Goal: Transaction & Acquisition: Book appointment/travel/reservation

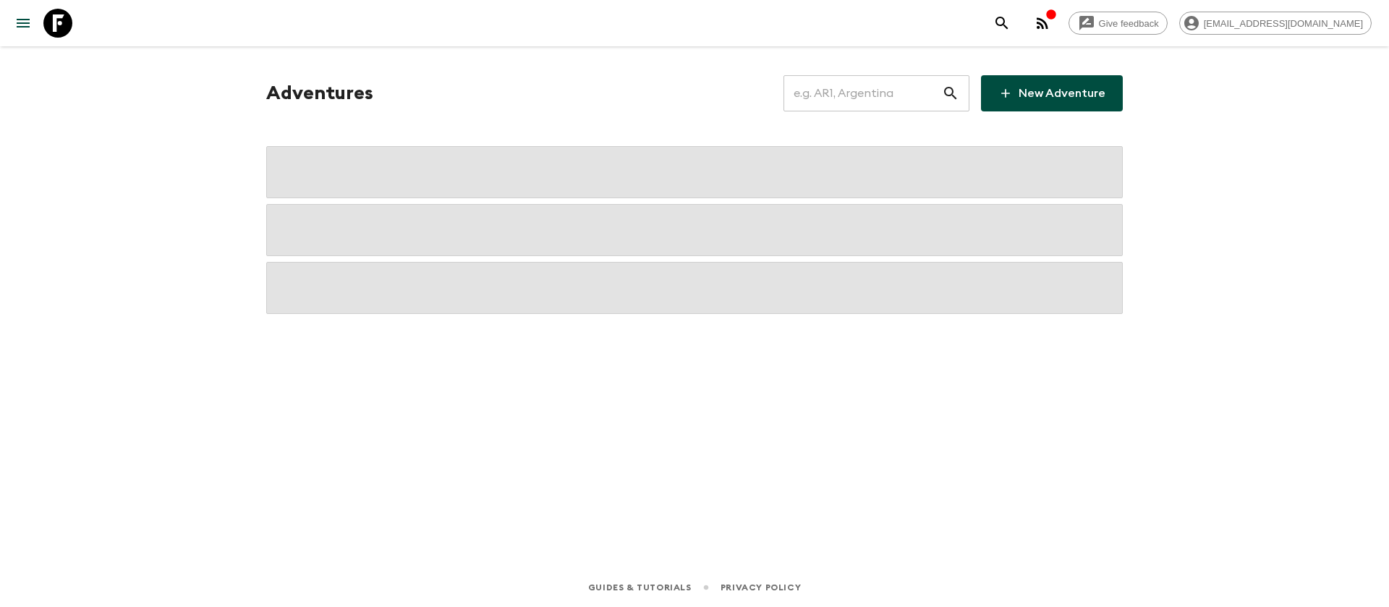
click at [829, 101] on input "text" at bounding box center [863, 93] width 158 height 41
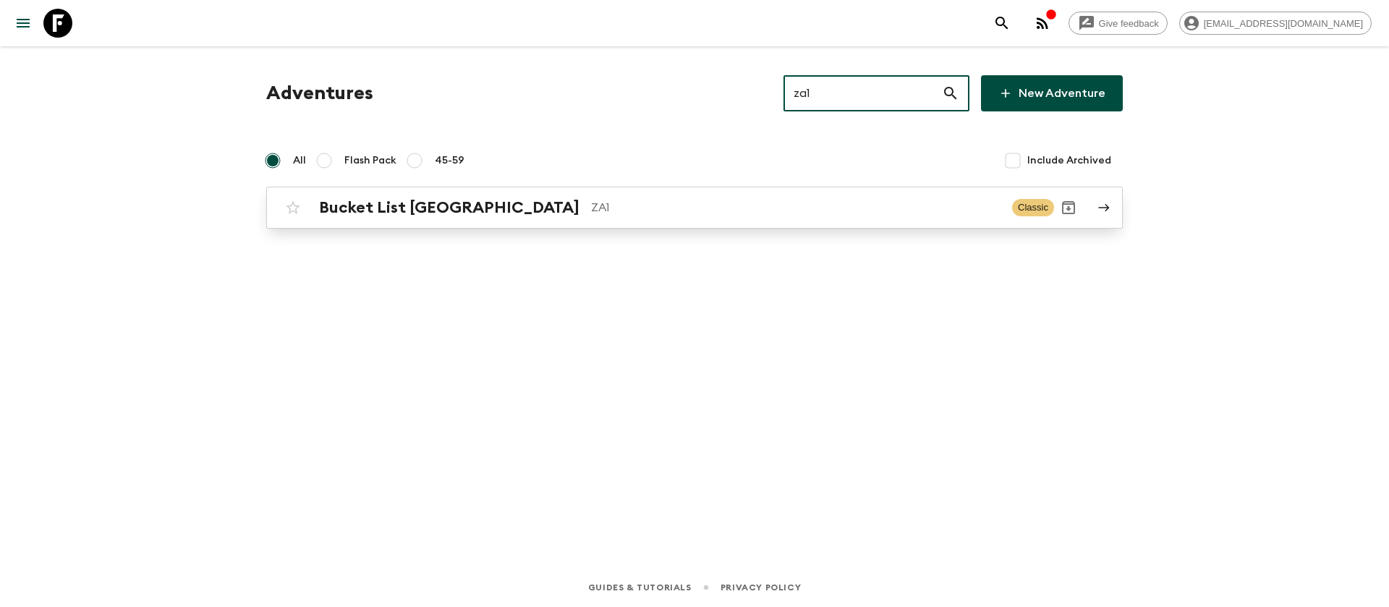
type input "za1"
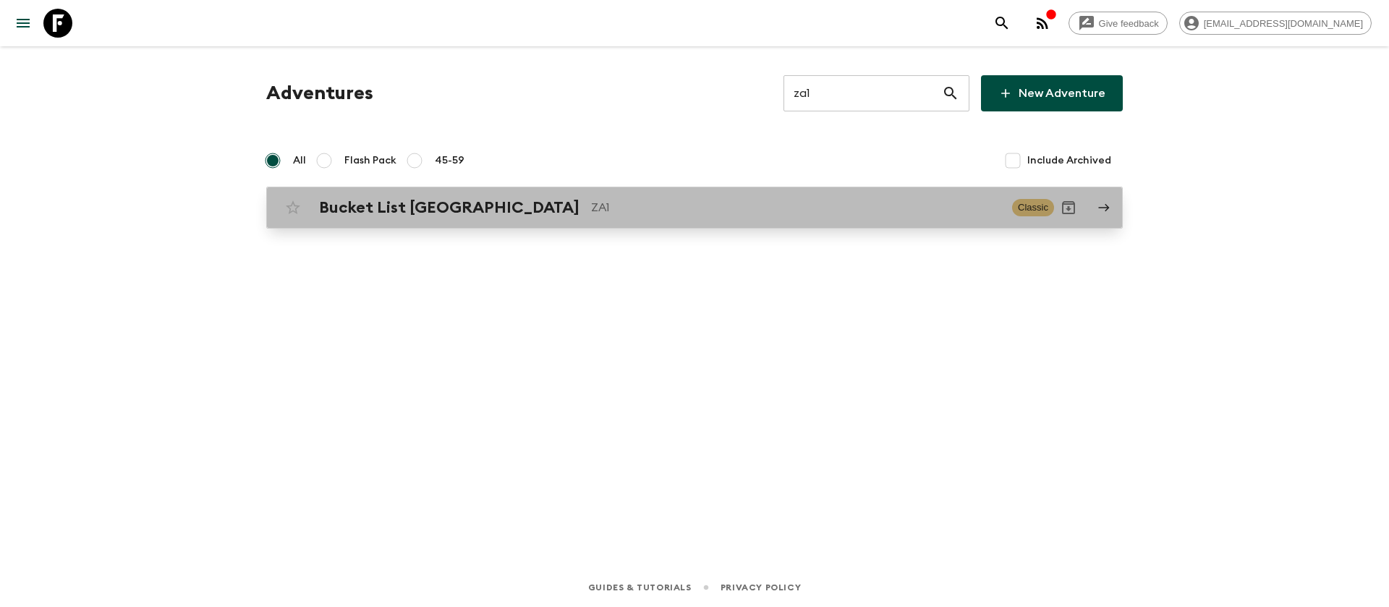
click at [473, 203] on h2 "Bucket List [GEOGRAPHIC_DATA]" at bounding box center [449, 207] width 260 height 19
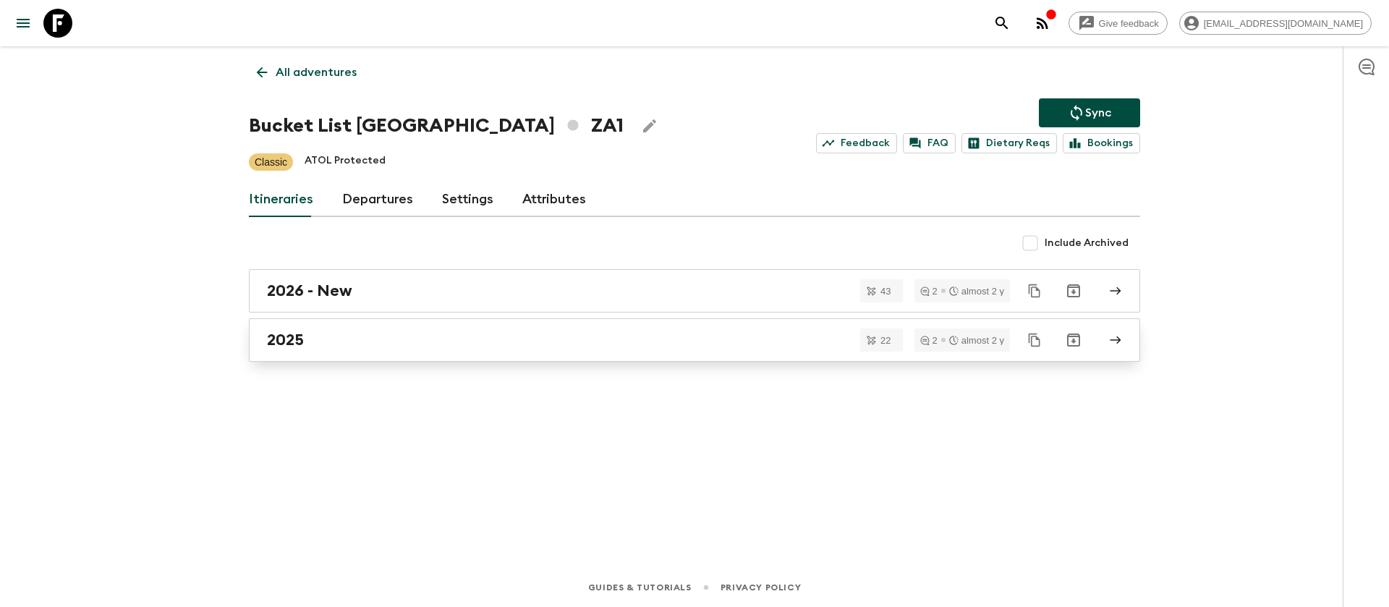
click at [287, 348] on h2 "2025" at bounding box center [285, 340] width 37 height 19
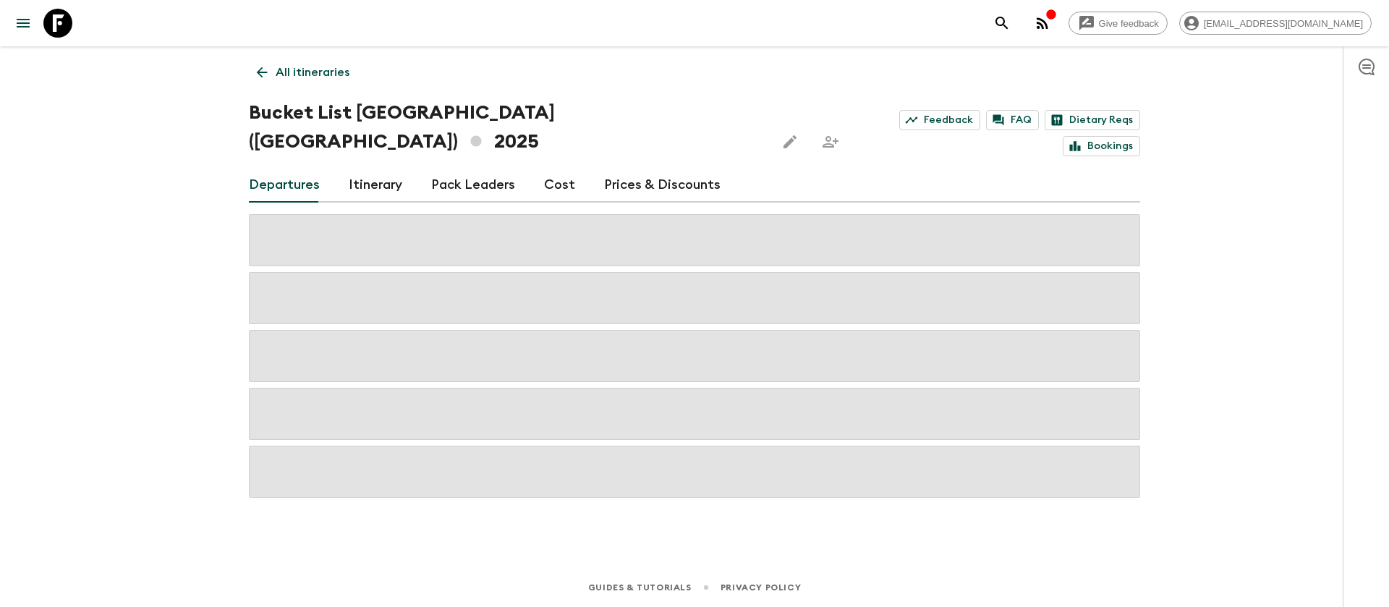
click at [90, 284] on div "Give feedback [EMAIL_ADDRESS][DOMAIN_NAME] All itineraries Bucket List [GEOGRAP…" at bounding box center [694, 303] width 1389 height 607
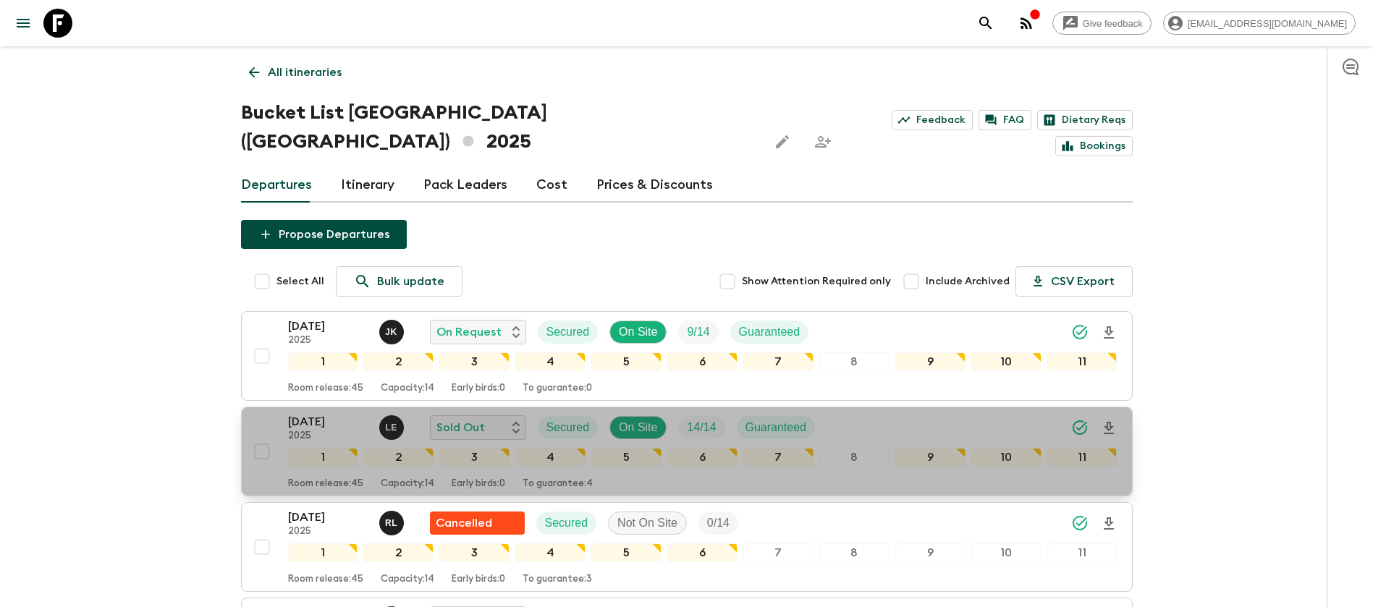
click at [329, 413] on p "[DATE]" at bounding box center [328, 421] width 80 height 17
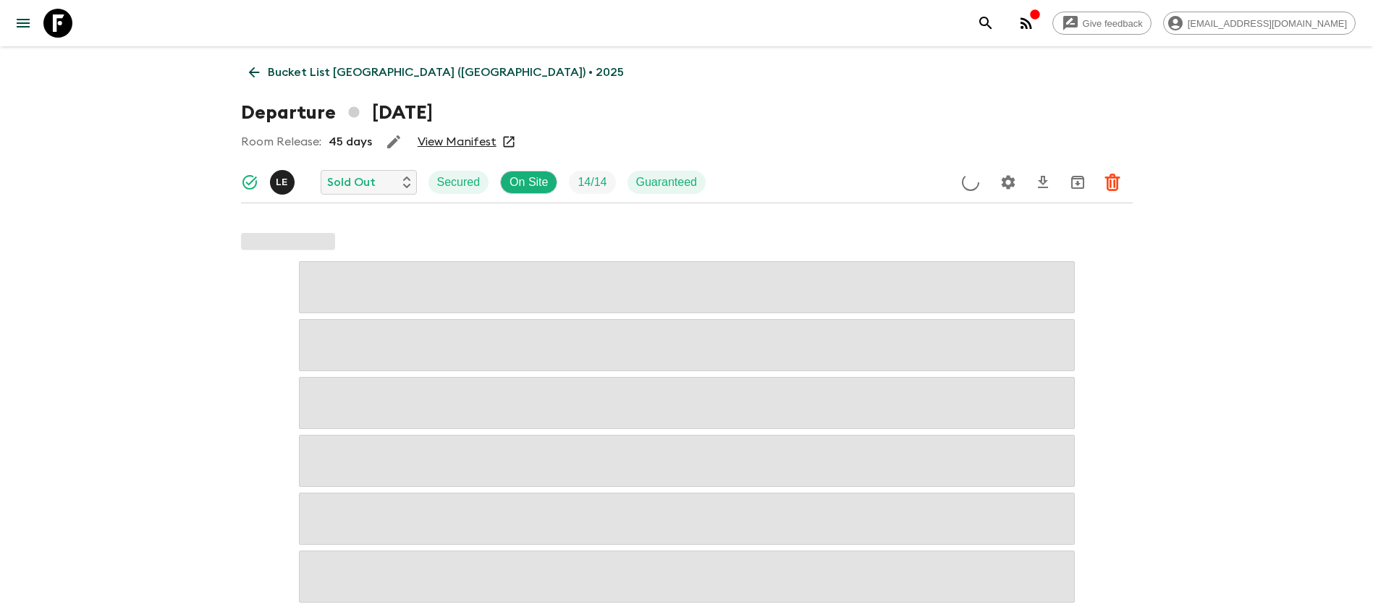
click at [455, 145] on link "View Manifest" at bounding box center [457, 142] width 79 height 14
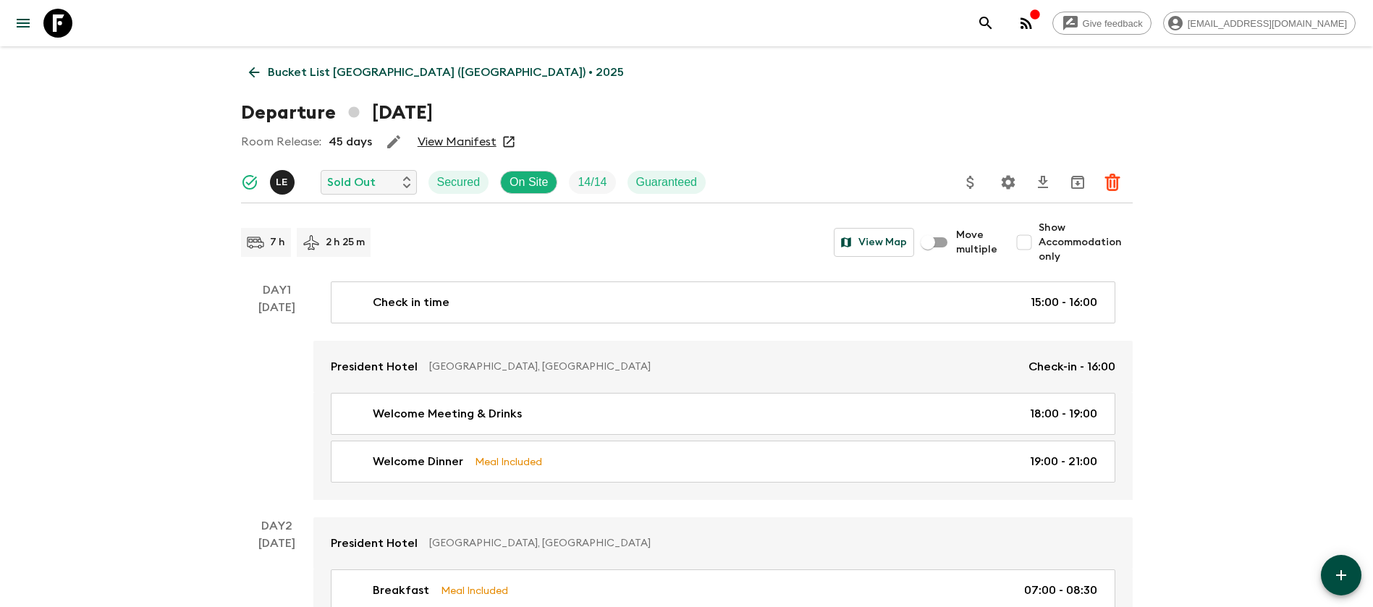
click at [247, 77] on icon at bounding box center [254, 72] width 16 height 16
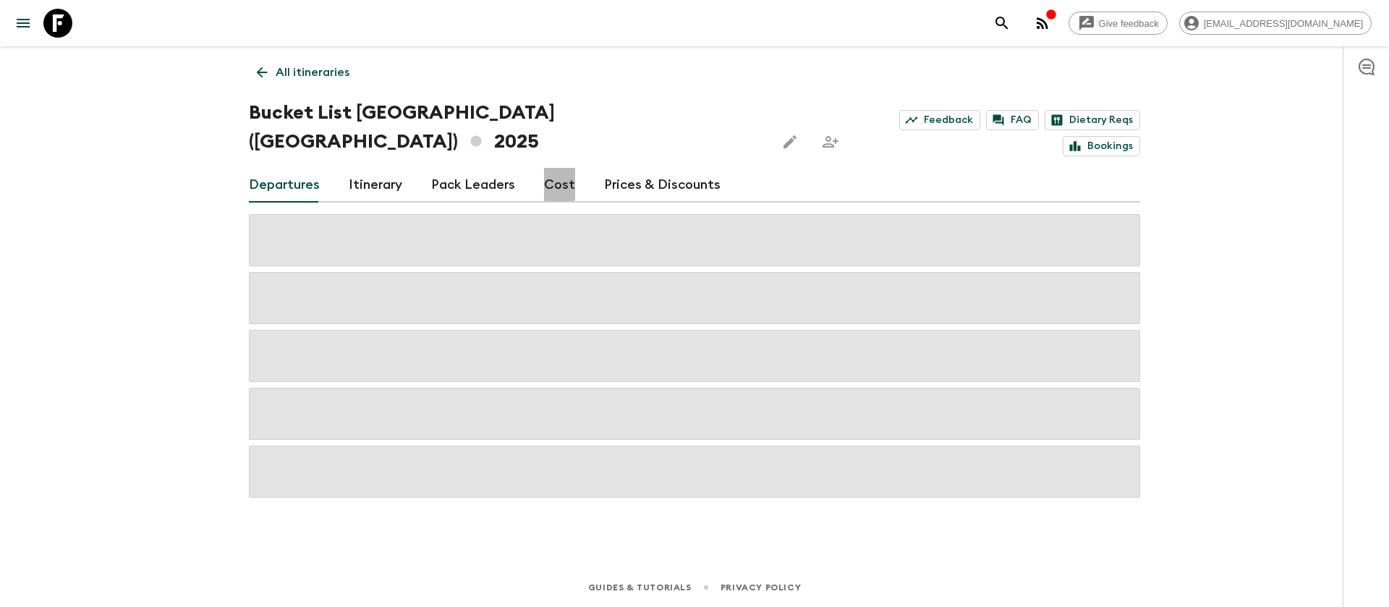
click at [548, 168] on link "Cost" at bounding box center [559, 185] width 31 height 35
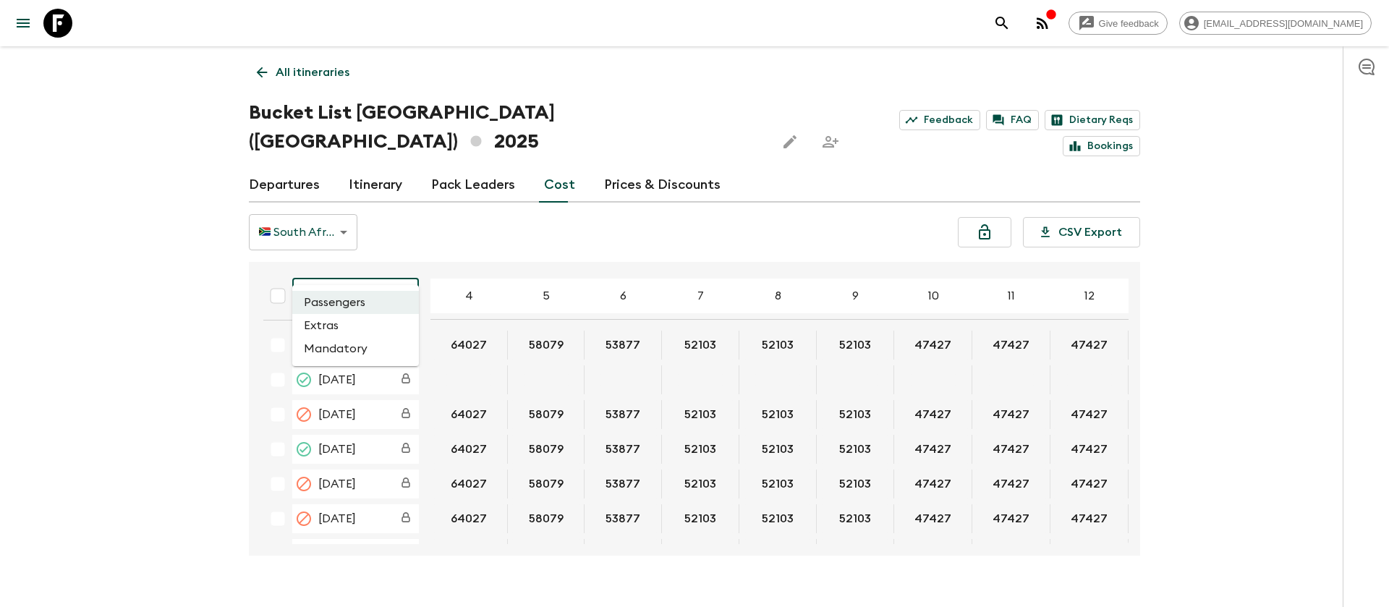
click at [366, 274] on body "Give feedback [EMAIL_ADDRESS][DOMAIN_NAME] All itineraries Bucket List [GEOGRAP…" at bounding box center [694, 317] width 1389 height 635
click at [361, 319] on li "Extras" at bounding box center [355, 325] width 127 height 23
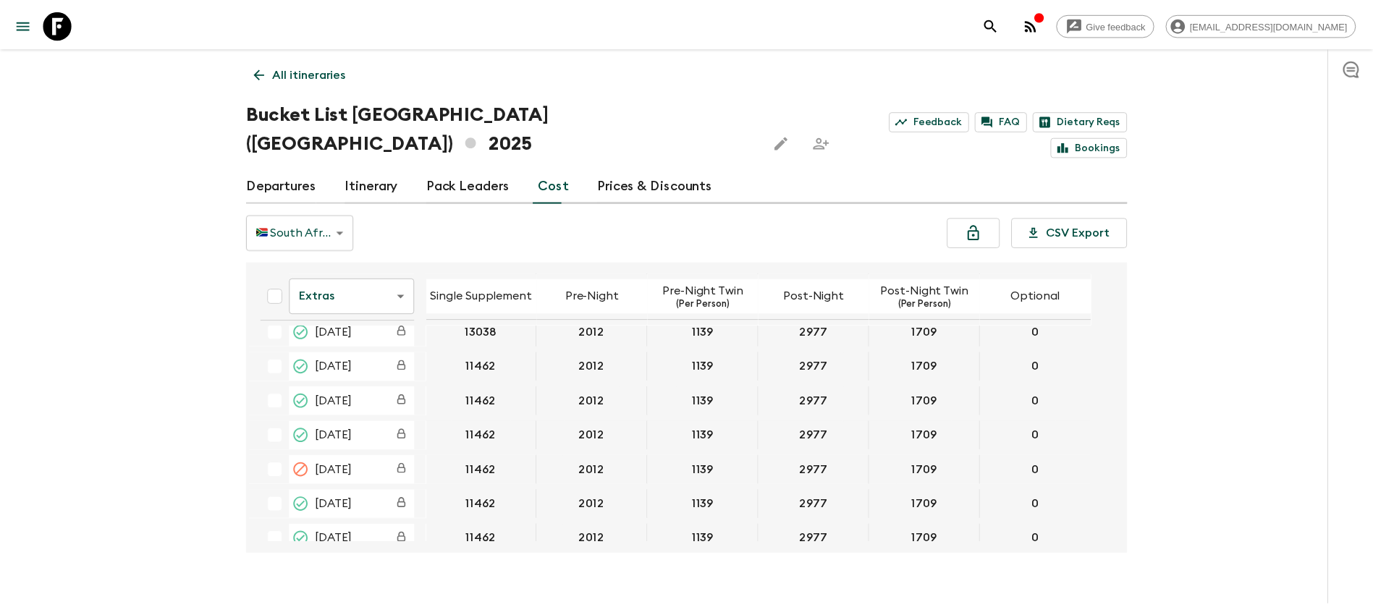
scroll to position [2171, 0]
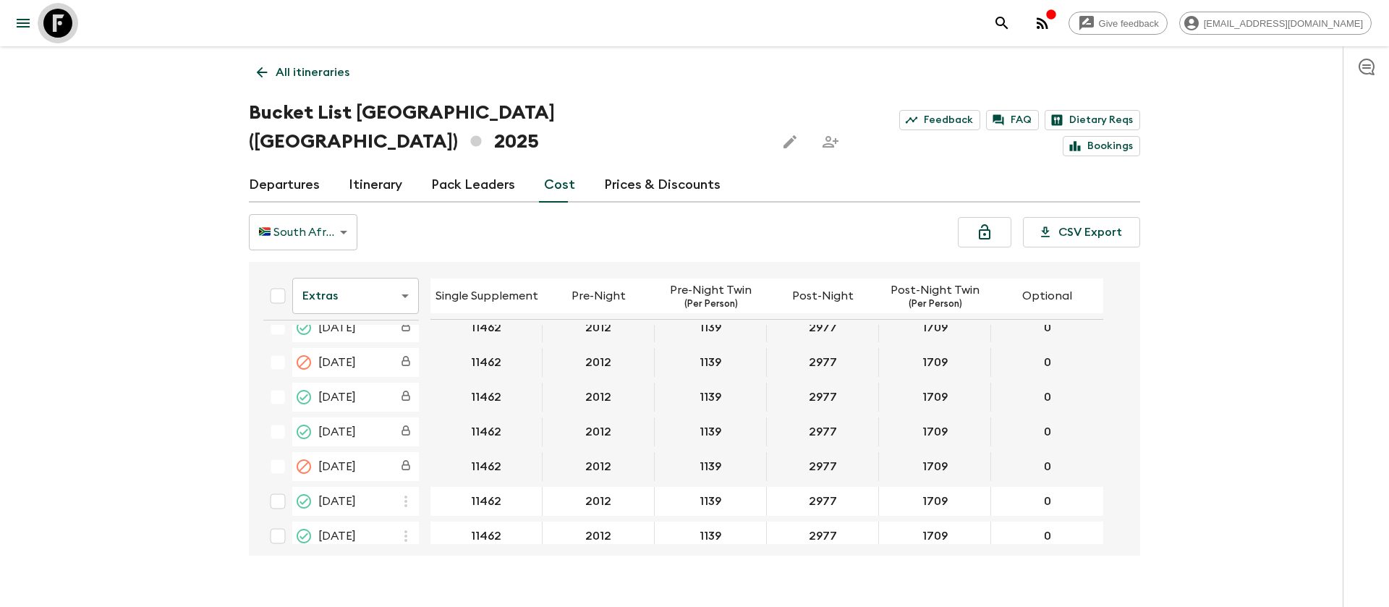
click at [49, 22] on icon at bounding box center [57, 23] width 29 height 29
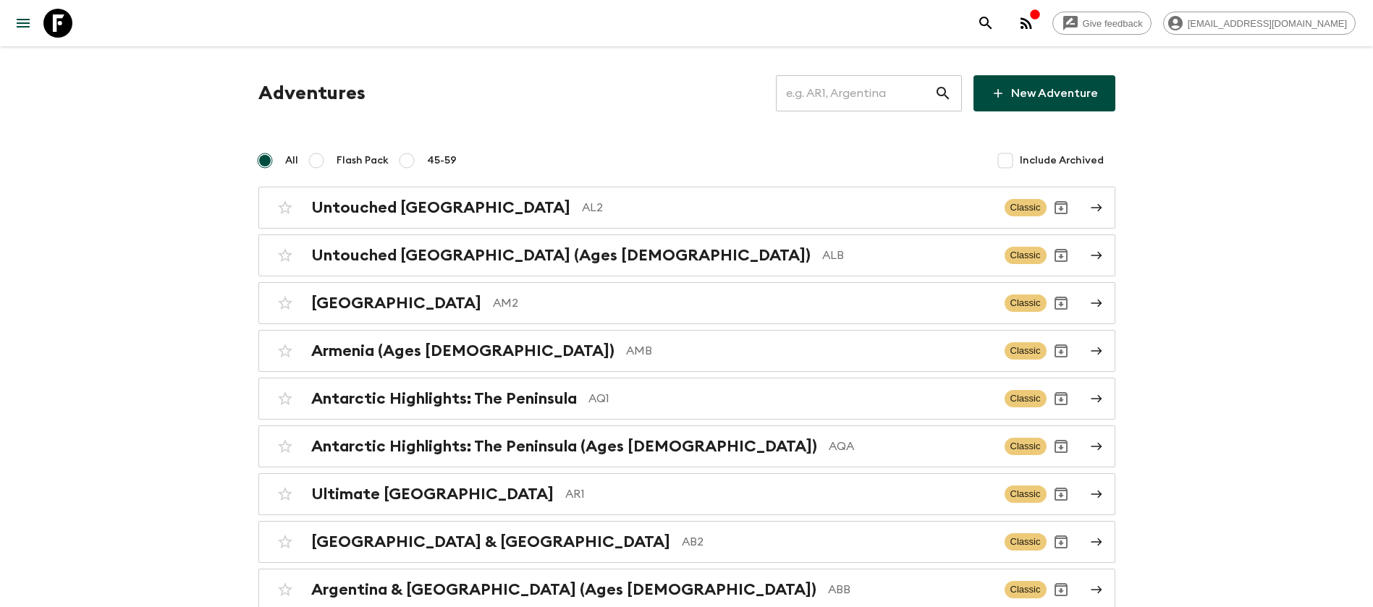
click at [841, 96] on input "text" at bounding box center [855, 93] width 158 height 41
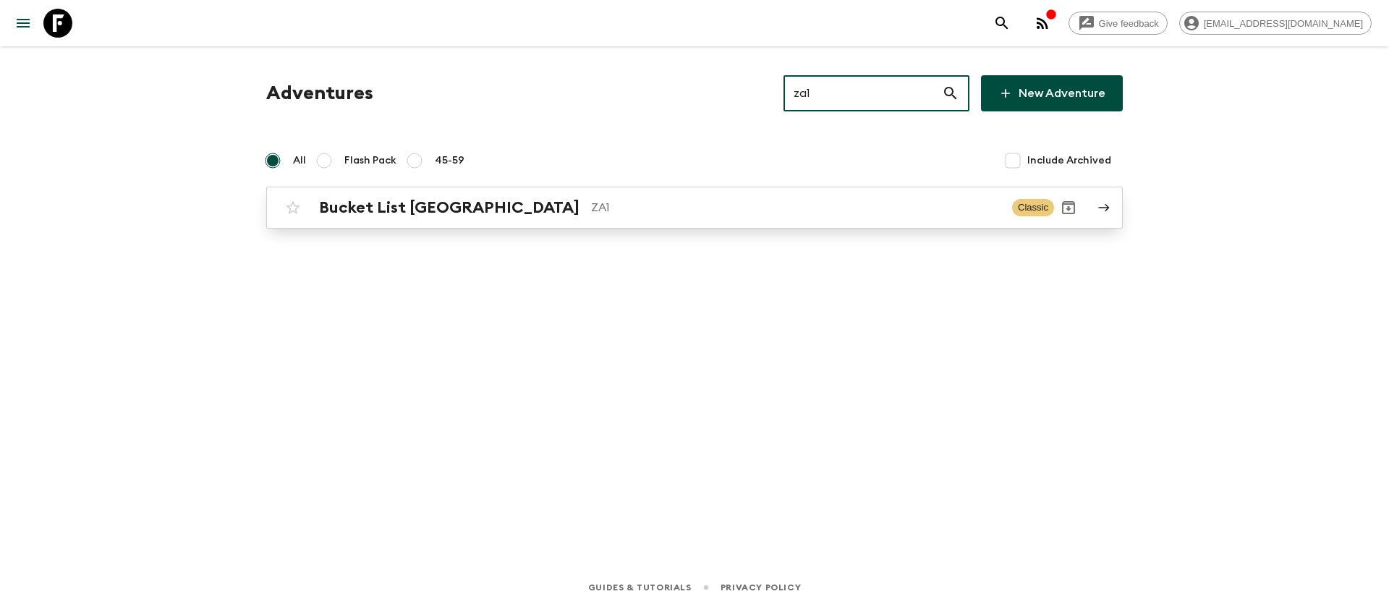
type input "za1"
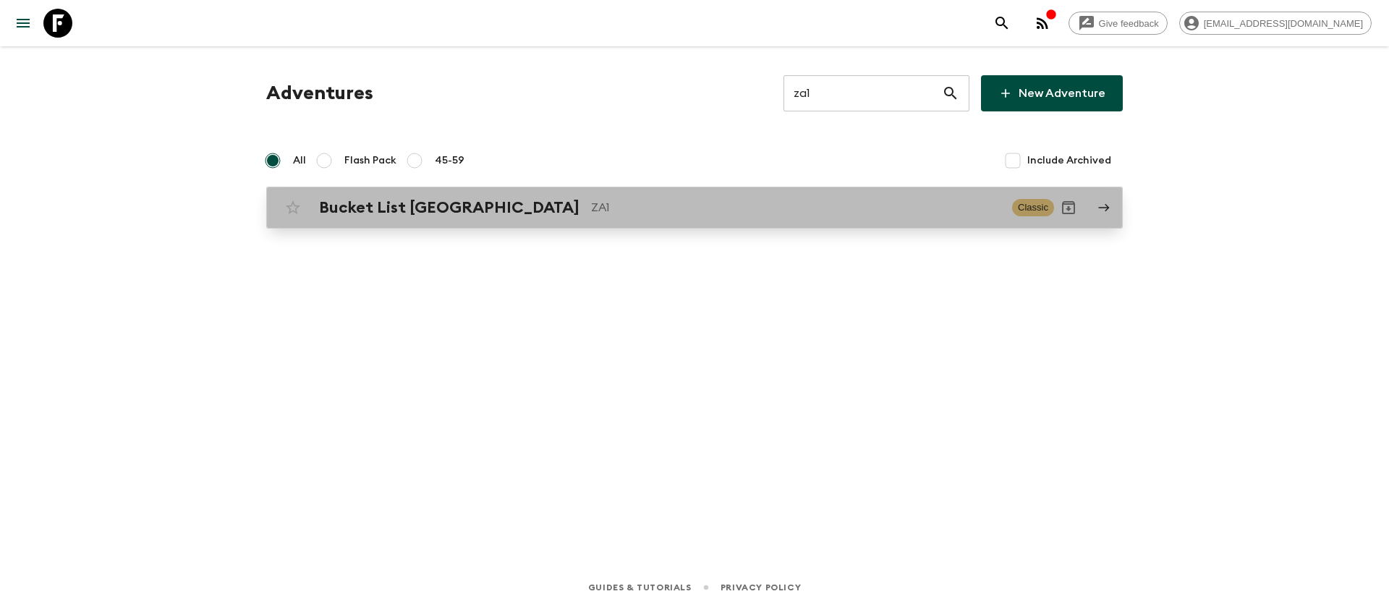
click at [453, 205] on h2 "Bucket List [GEOGRAPHIC_DATA]" at bounding box center [449, 207] width 260 height 19
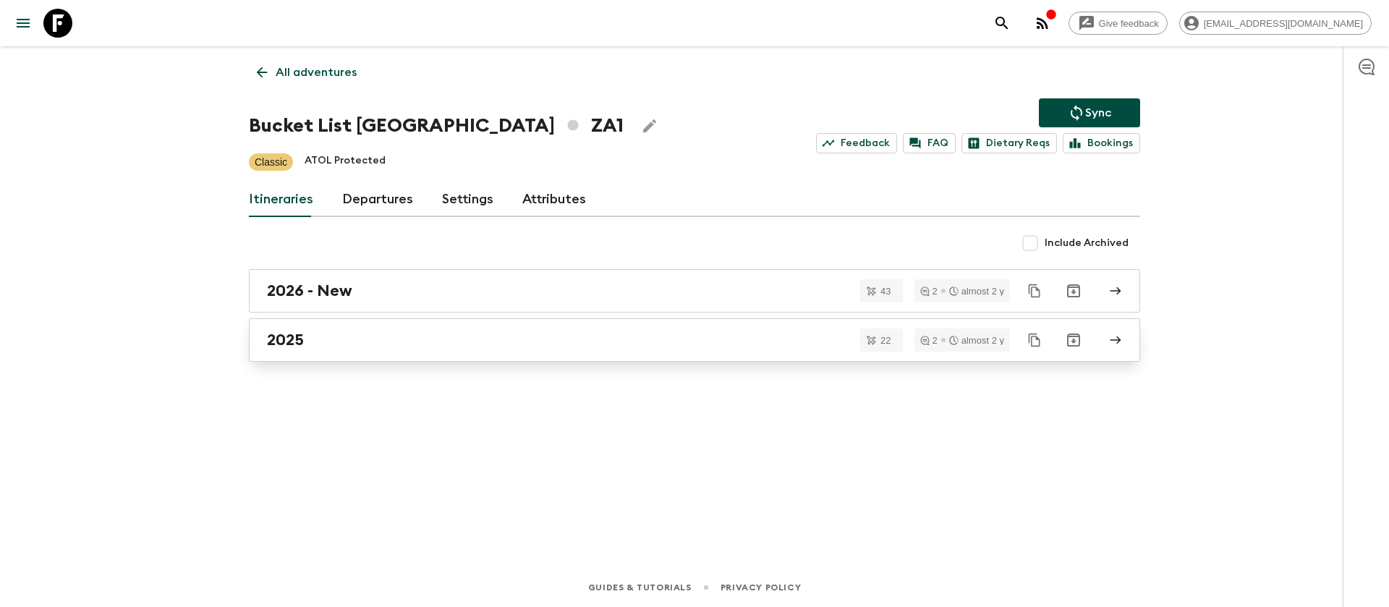
click at [310, 347] on div "2025" at bounding box center [681, 340] width 828 height 19
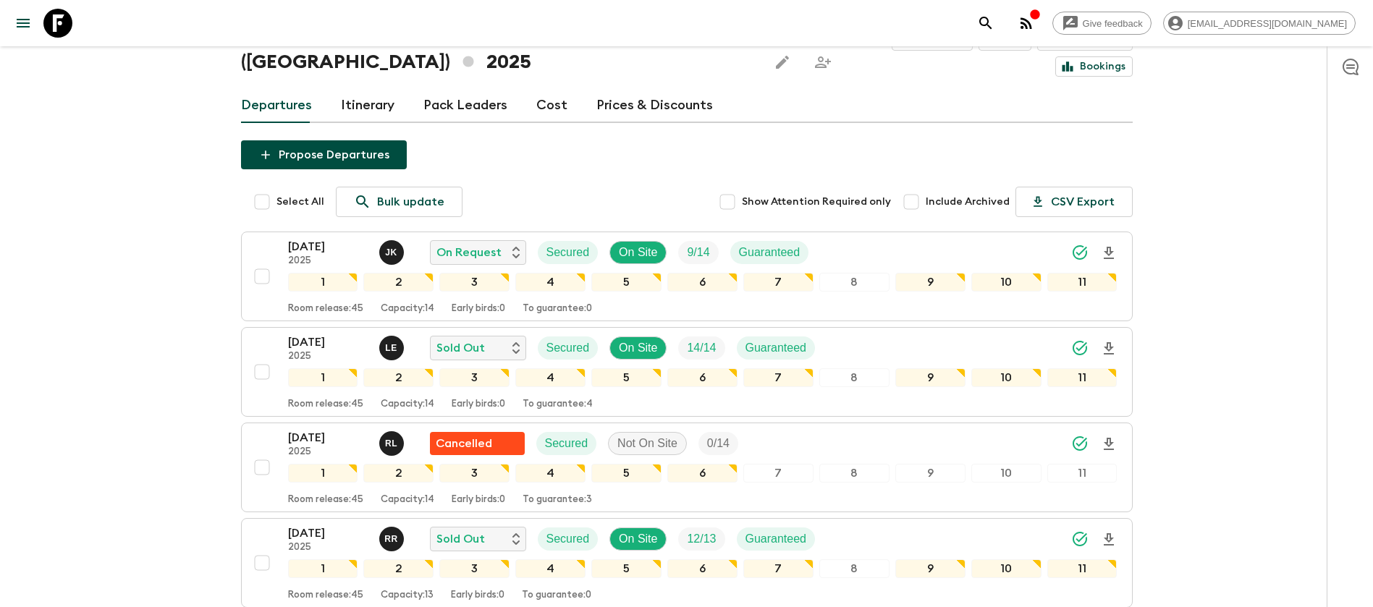
scroll to position [109, 0]
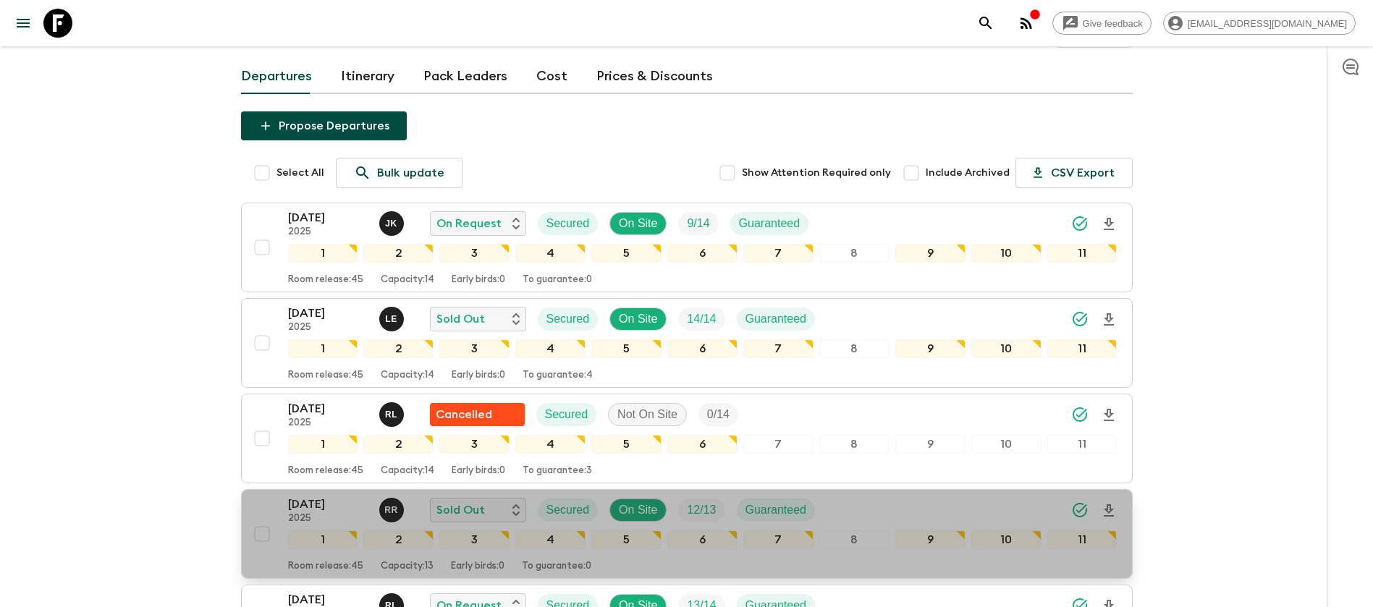
click at [310, 513] on p "2025" at bounding box center [328, 519] width 80 height 12
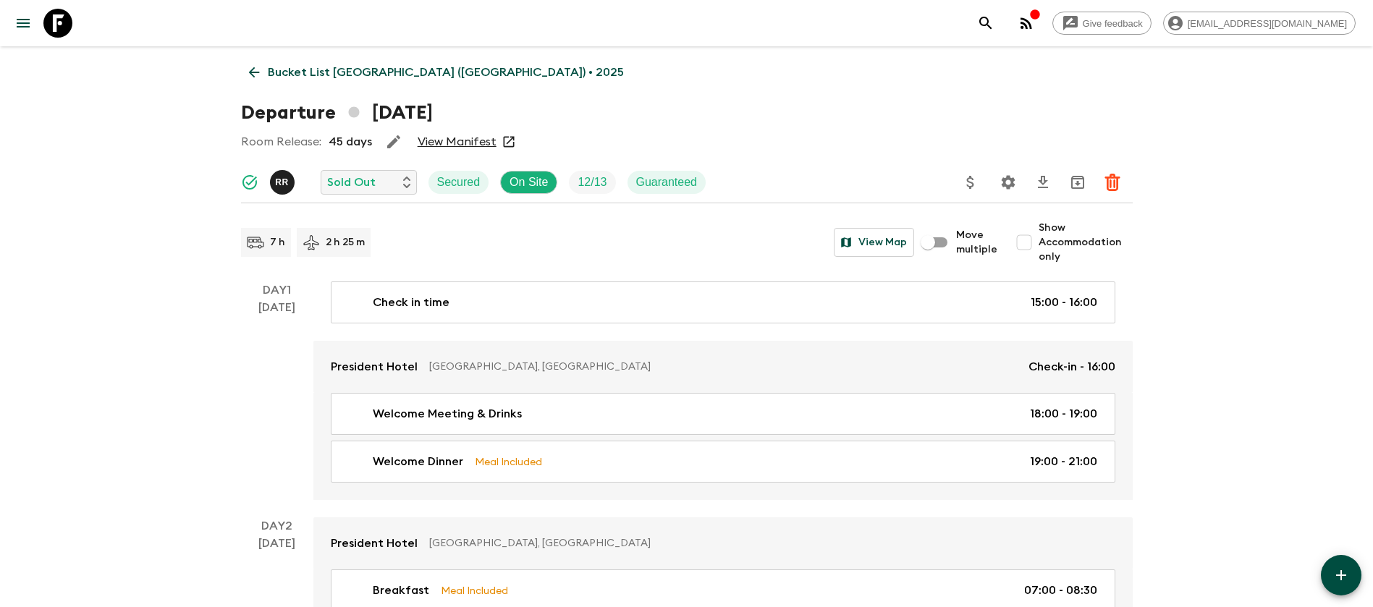
click at [432, 137] on link "View Manifest" at bounding box center [457, 142] width 79 height 14
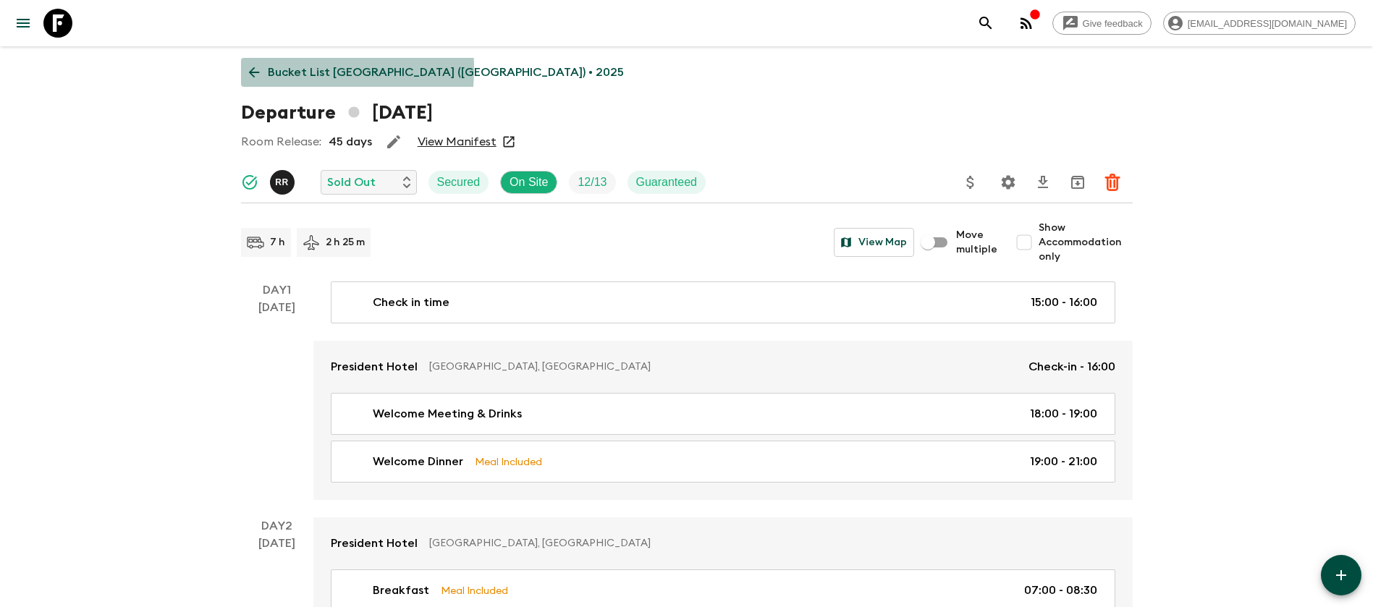
click at [255, 69] on icon at bounding box center [254, 72] width 16 height 16
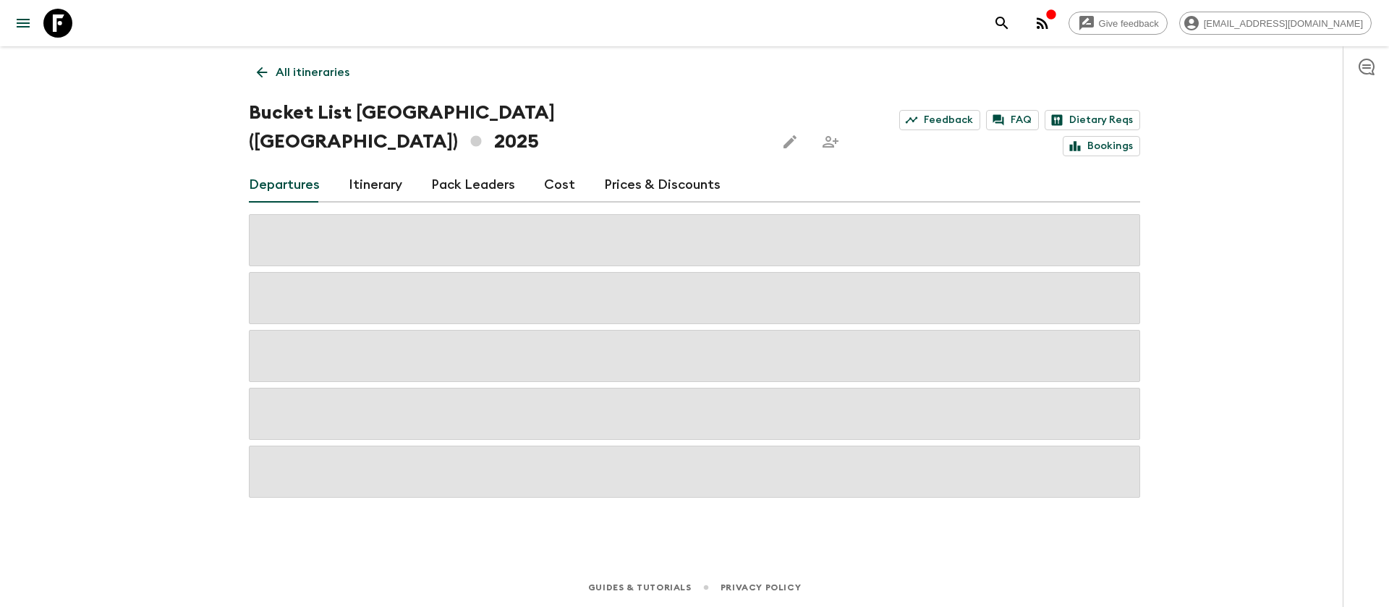
click at [558, 168] on link "Cost" at bounding box center [559, 185] width 31 height 35
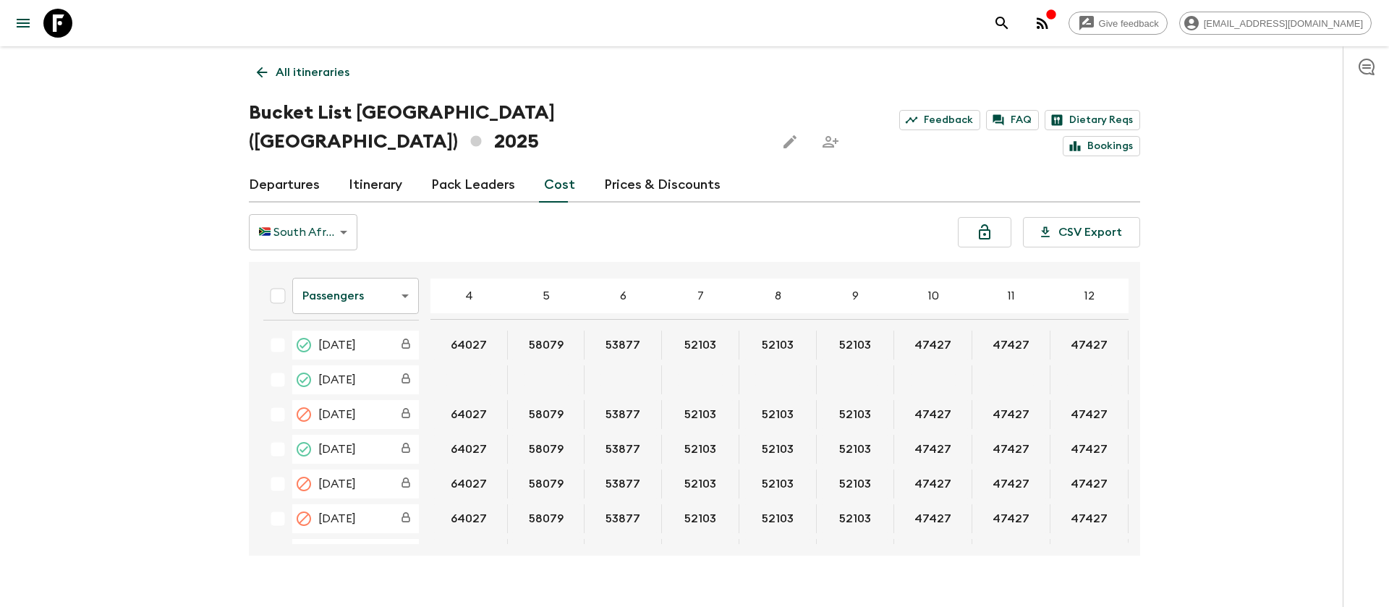
click at [148, 306] on div "Give feedback [EMAIL_ADDRESS][DOMAIN_NAME] All itineraries Bucket List [GEOGRAP…" at bounding box center [694, 317] width 1389 height 635
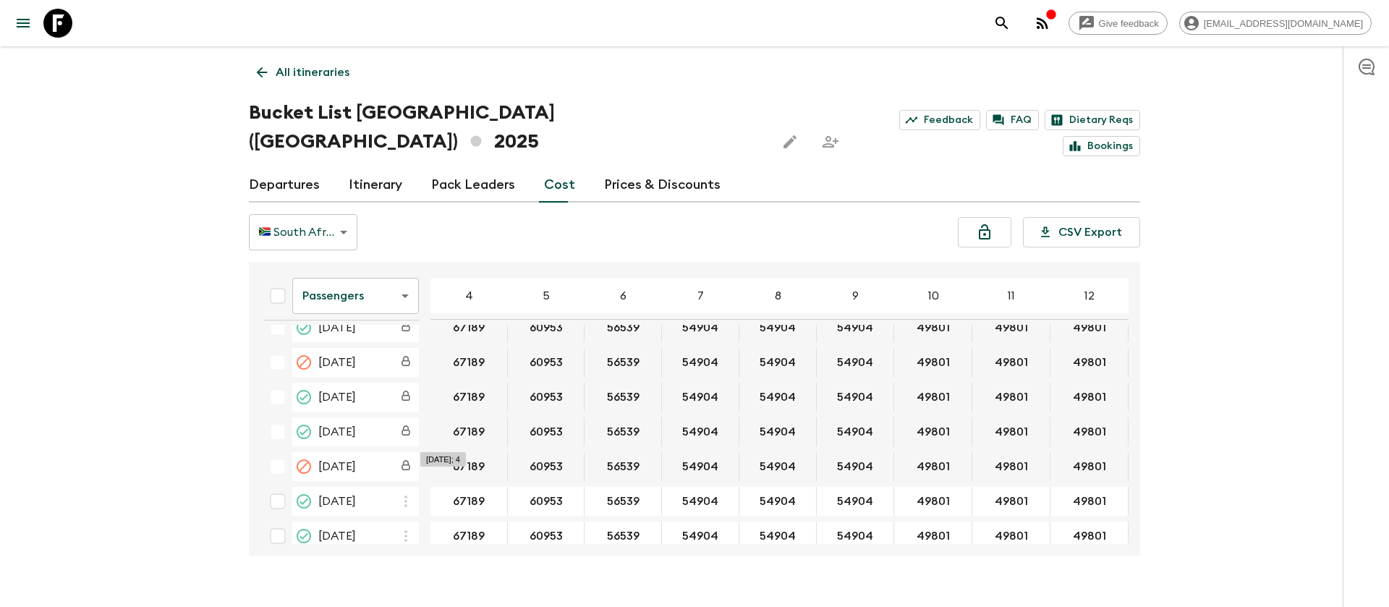
scroll to position [2279, 0]
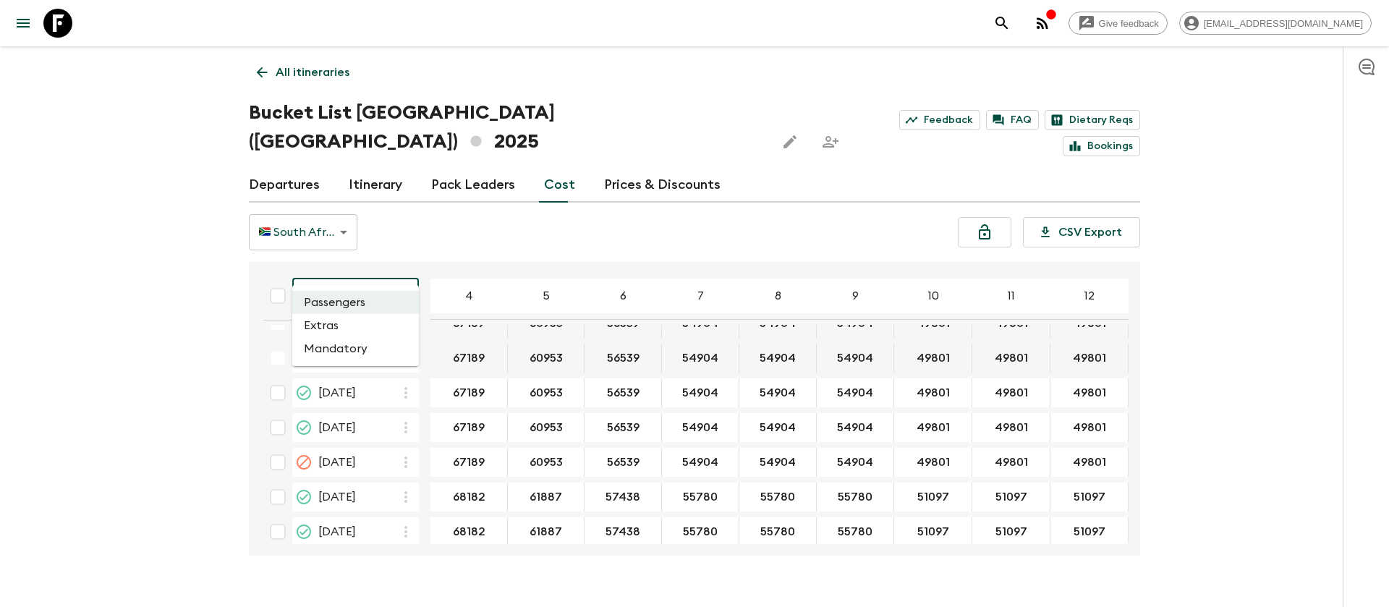
click at [374, 253] on body "Give feedback [EMAIL_ADDRESS][DOMAIN_NAME] All itineraries Bucket List [GEOGRAP…" at bounding box center [694, 317] width 1389 height 635
click at [373, 320] on li "Extras" at bounding box center [355, 325] width 127 height 23
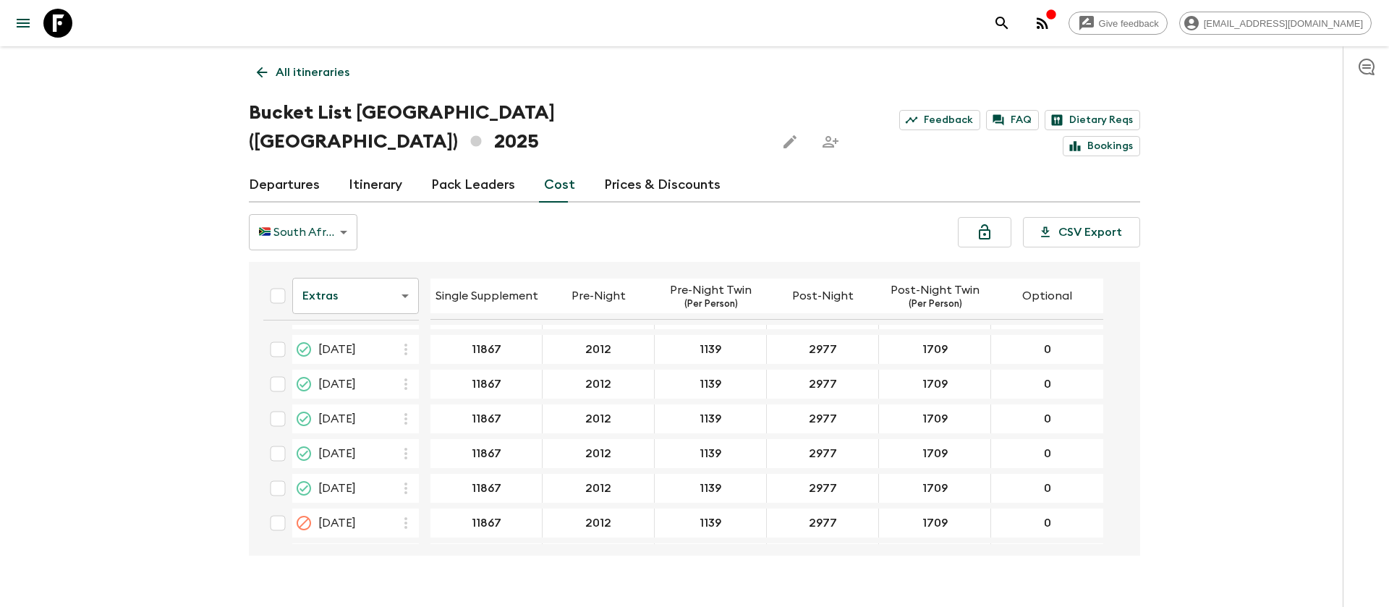
scroll to position [2388, 0]
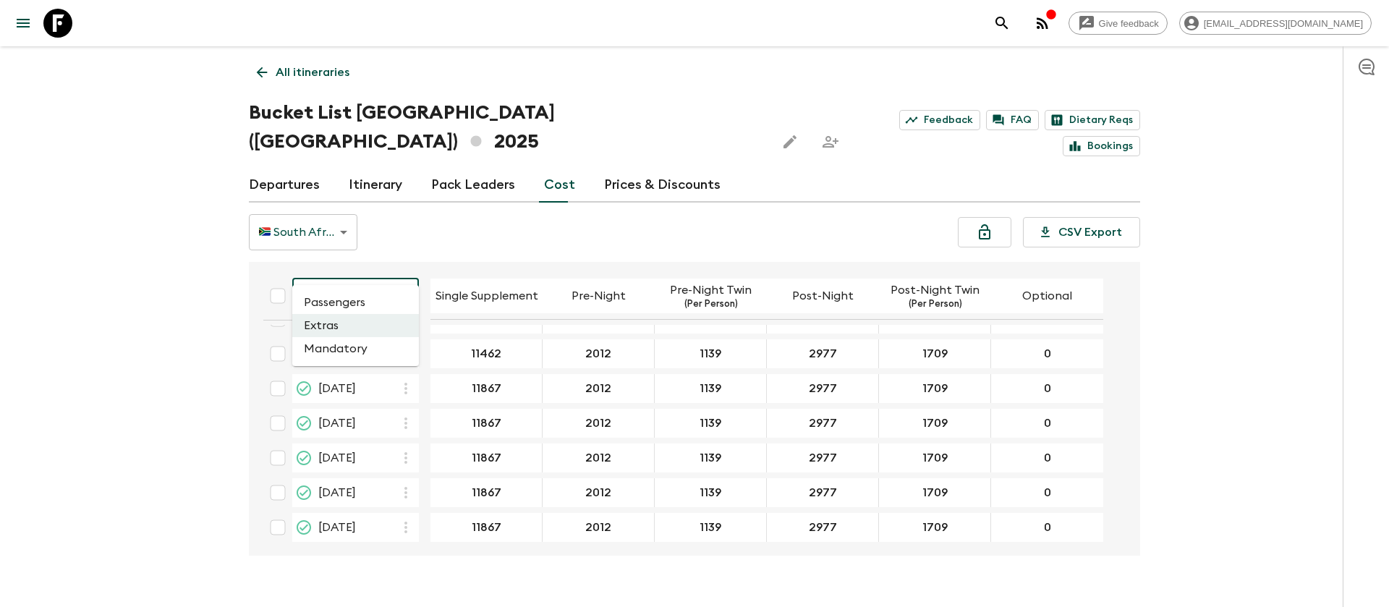
click at [377, 275] on body "Give feedback [EMAIL_ADDRESS][DOMAIN_NAME] All itineraries Bucket List [GEOGRAP…" at bounding box center [694, 317] width 1389 height 635
click at [357, 350] on li "Mandatory" at bounding box center [355, 348] width 127 height 23
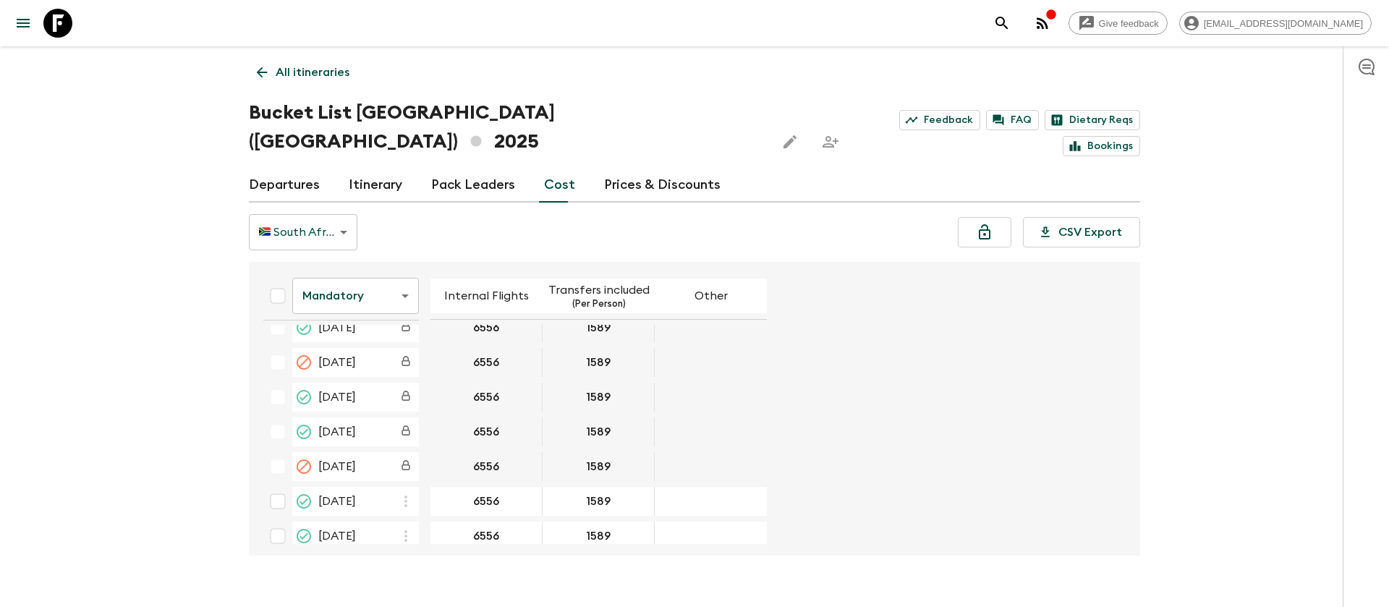
scroll to position [2279, 0]
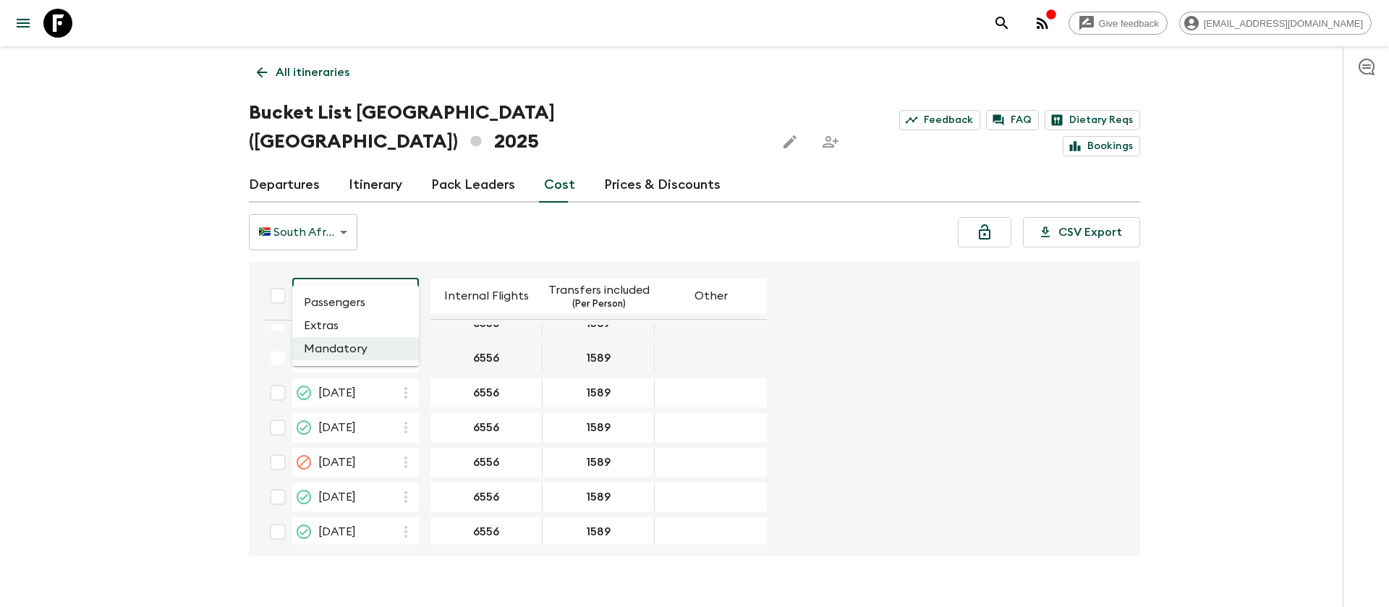
click at [364, 273] on body "Give feedback [EMAIL_ADDRESS][DOMAIN_NAME] All itineraries Bucket List [GEOGRAP…" at bounding box center [694, 317] width 1389 height 635
click at [355, 320] on li "Extras" at bounding box center [355, 325] width 127 height 23
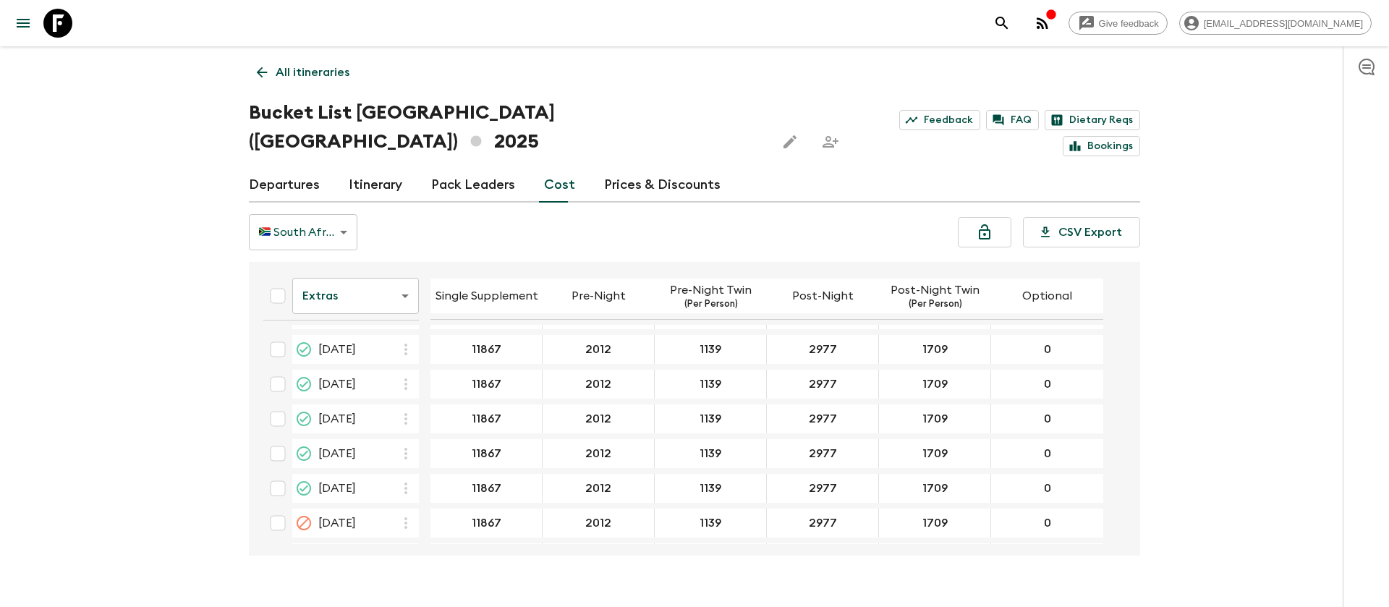
scroll to position [2388, 0]
drag, startPoint x: 199, startPoint y: 182, endPoint x: 198, endPoint y: 167, distance: 14.5
click at [199, 182] on div "Give feedback [EMAIL_ADDRESS][DOMAIN_NAME] All itineraries Bucket List [GEOGRAP…" at bounding box center [694, 317] width 1389 height 635
